Goal: Task Accomplishment & Management: Manage account settings

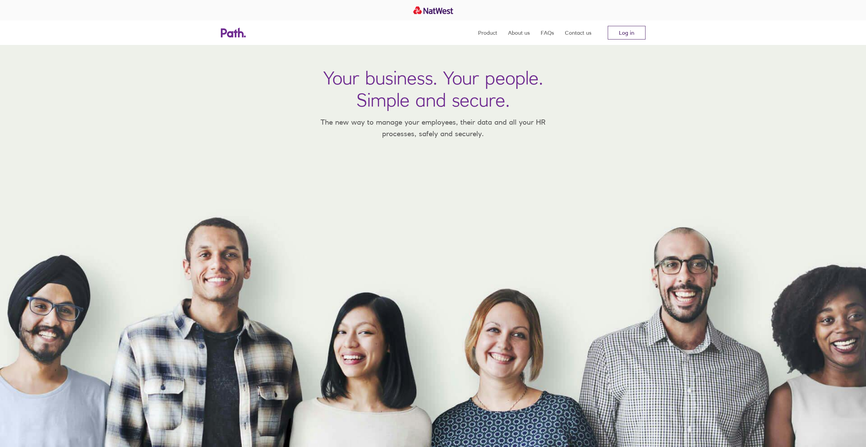
click at [619, 29] on link "Log in" at bounding box center [626, 33] width 38 height 14
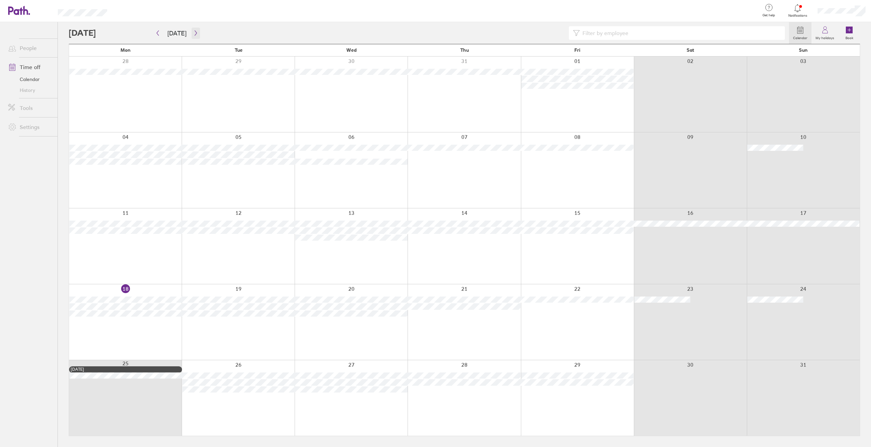
click at [192, 36] on button "button" at bounding box center [195, 33] width 9 height 11
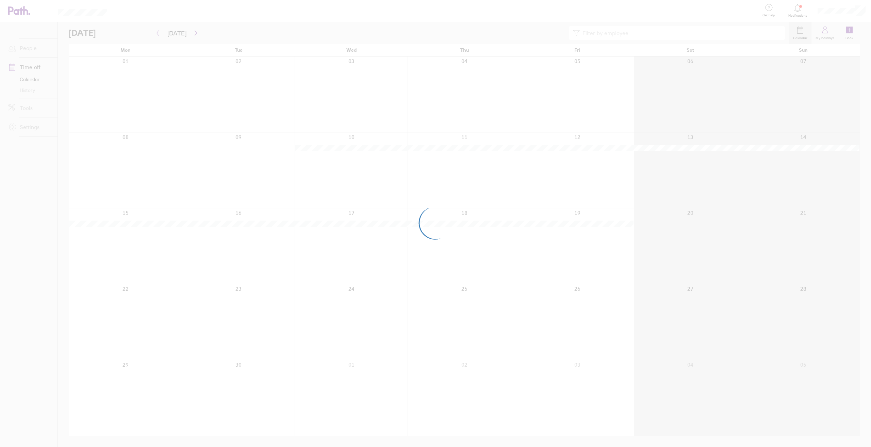
click at [194, 34] on div at bounding box center [435, 223] width 871 height 447
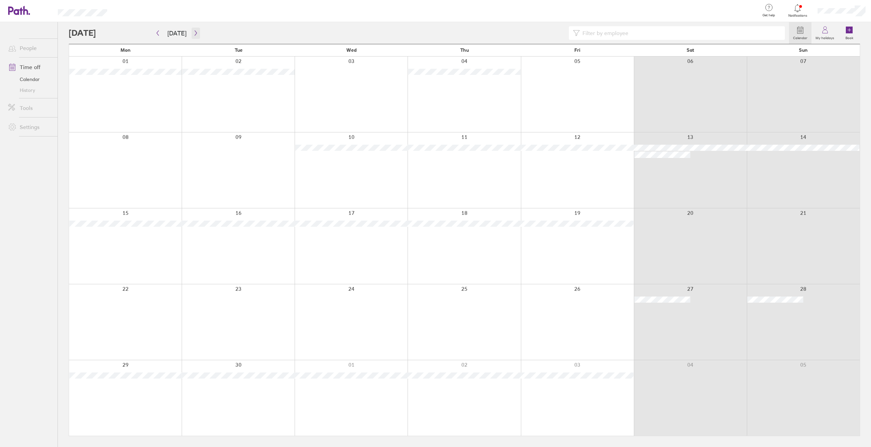
click at [193, 33] on icon "button" at bounding box center [195, 32] width 5 height 5
click at [194, 33] on icon "button" at bounding box center [195, 32] width 5 height 5
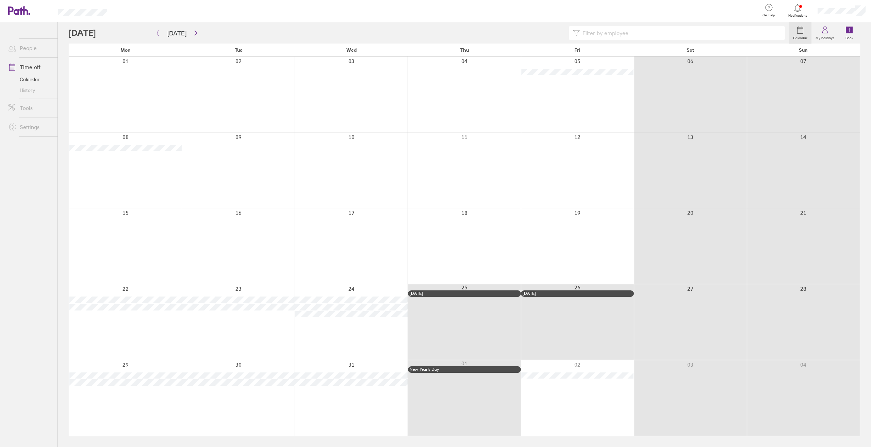
click at [572, 143] on div at bounding box center [577, 170] width 113 height 76
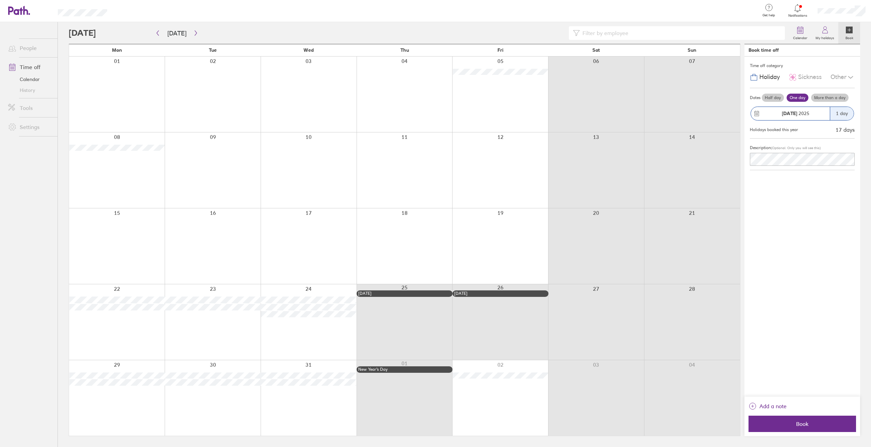
click at [829, 97] on label "More than a day" at bounding box center [829, 98] width 37 height 8
click at [0, 0] on input "More than a day" at bounding box center [0, 0] width 0 height 0
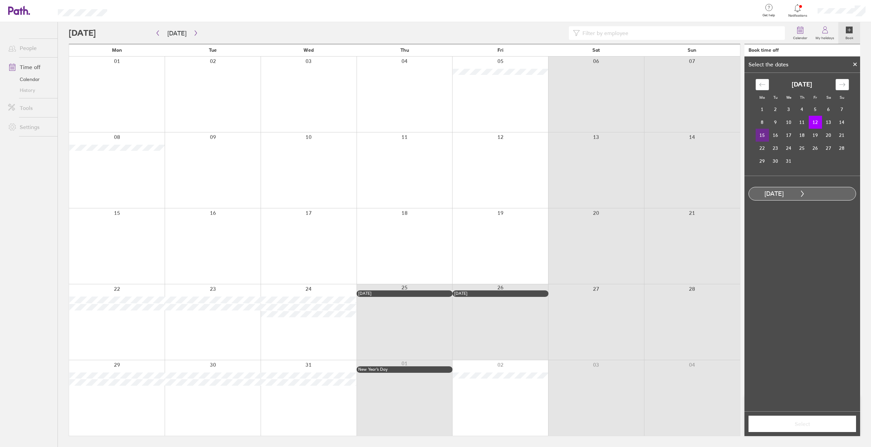
click at [762, 136] on td "15" at bounding box center [761, 135] width 13 height 13
click at [807, 424] on span "Select" at bounding box center [802, 423] width 98 height 6
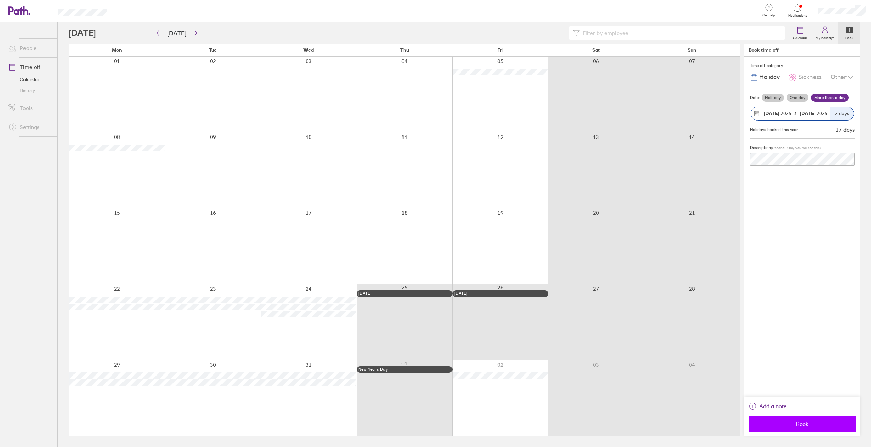
click at [805, 422] on span "Book" at bounding box center [802, 423] width 98 height 6
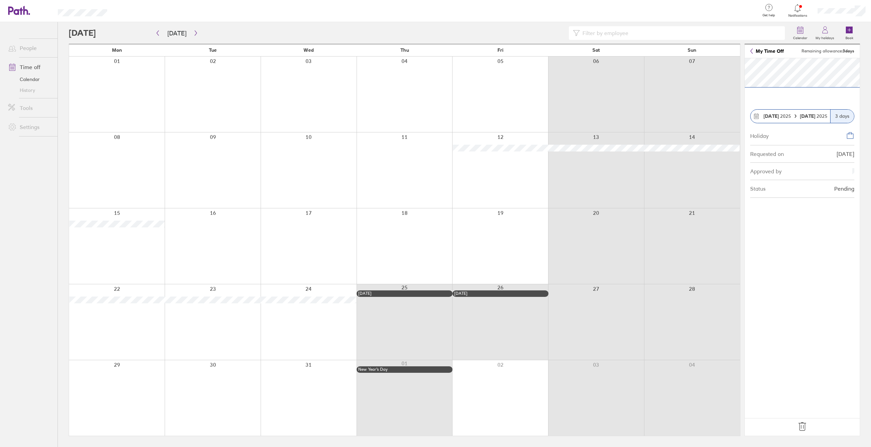
click at [851, 135] on icon at bounding box center [850, 135] width 8 height 8
click at [757, 137] on div "Holiday" at bounding box center [759, 134] width 18 height 7
click at [799, 9] on icon at bounding box center [797, 8] width 8 height 8
